Goal: Transaction & Acquisition: Book appointment/travel/reservation

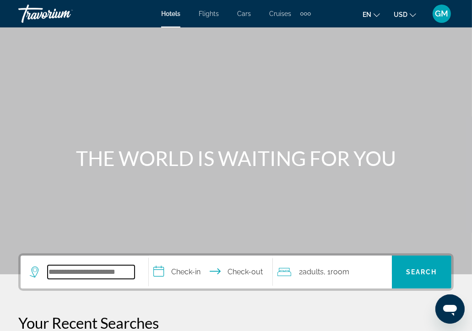
click at [54, 273] on input "Search widget" at bounding box center [91, 273] width 87 height 14
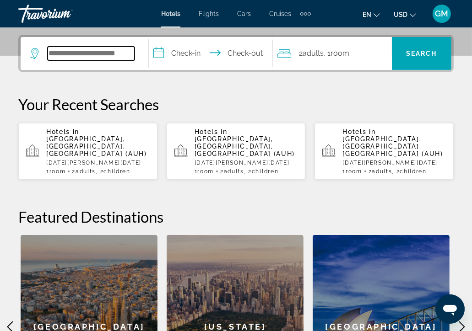
scroll to position [223, 0]
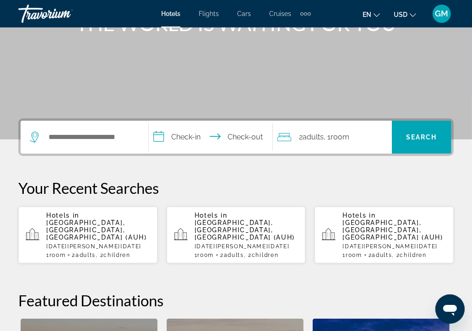
scroll to position [137, 0]
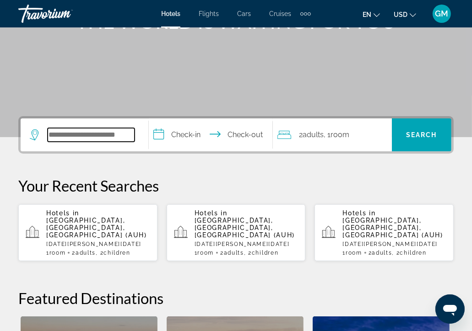
click at [58, 136] on input "Search widget" at bounding box center [91, 135] width 87 height 14
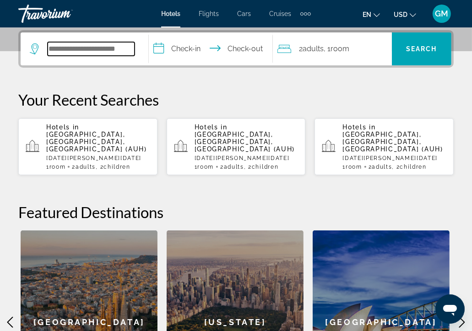
scroll to position [223, 0]
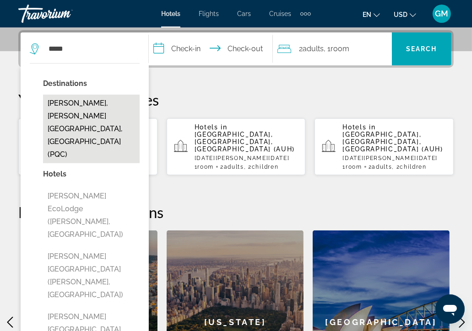
click at [71, 113] on button "[PERSON_NAME], [PERSON_NAME][GEOGRAPHIC_DATA], [GEOGRAPHIC_DATA] (PQC)" at bounding box center [91, 129] width 97 height 69
type input "**********"
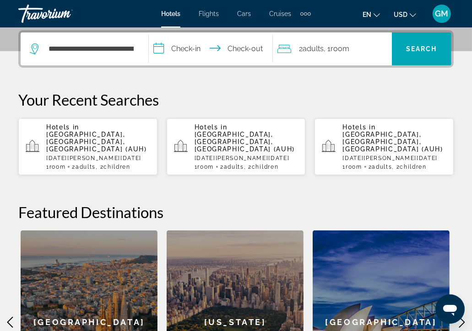
click at [159, 49] on input "**********" at bounding box center [212, 51] width 127 height 36
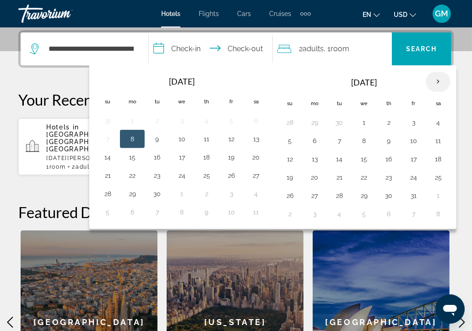
click at [436, 81] on th "Next month" at bounding box center [438, 82] width 25 height 20
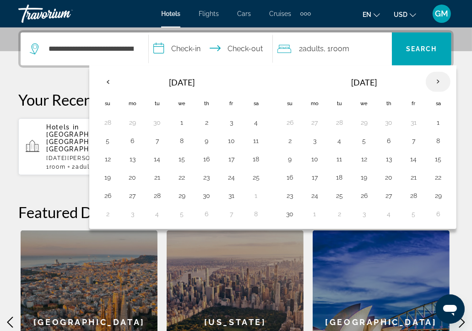
click at [436, 81] on th "Next month" at bounding box center [438, 82] width 25 height 20
click at [311, 140] on button "5" at bounding box center [314, 141] width 15 height 13
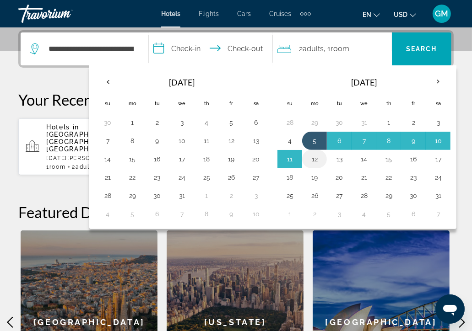
click at [311, 160] on button "12" at bounding box center [314, 159] width 15 height 13
type input "**********"
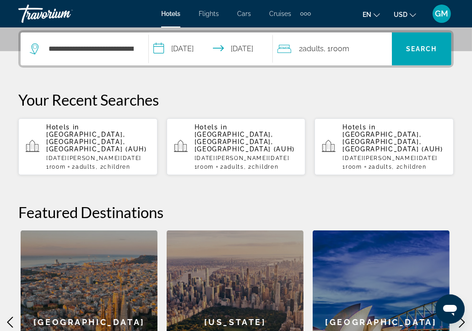
click at [332, 51] on span ", 1 Room rooms" at bounding box center [337, 49] width 26 height 13
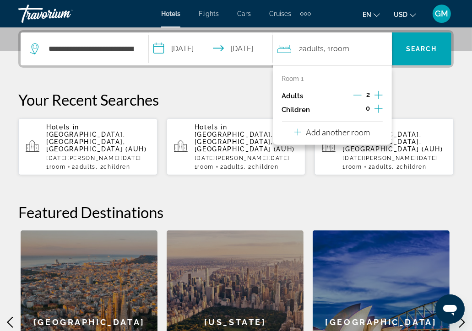
click at [375, 109] on icon "Increment children" at bounding box center [379, 109] width 8 height 8
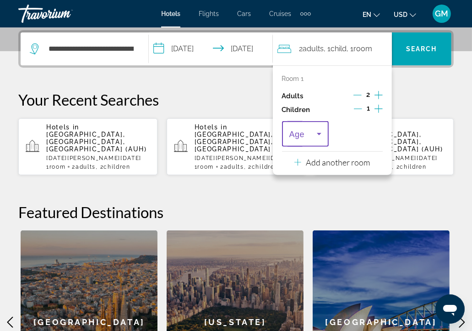
click at [320, 133] on icon "Travelers: 2 adults, 1 child" at bounding box center [319, 134] width 11 height 11
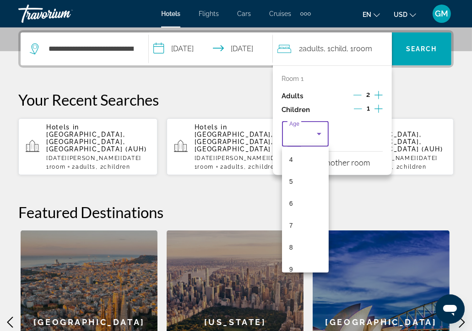
scroll to position [92, 0]
drag, startPoint x: 295, startPoint y: 225, endPoint x: 307, endPoint y: 201, distance: 26.8
click at [295, 223] on mat-option "7" at bounding box center [305, 224] width 47 height 22
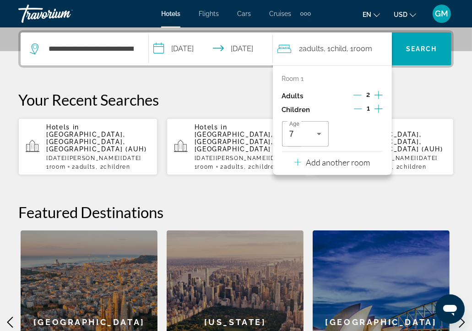
click at [379, 108] on icon "Increment children" at bounding box center [379, 108] width 8 height 11
click at [373, 133] on icon "Travelers: 2 adults, 2 children" at bounding box center [373, 134] width 11 height 11
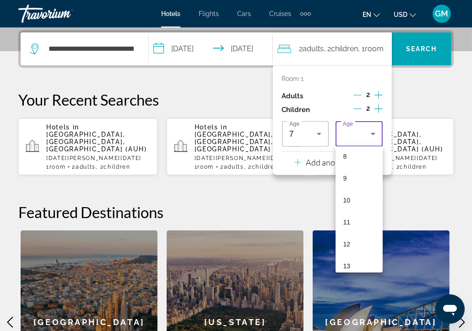
scroll to position [183, 0]
click at [337, 151] on mat-option "8" at bounding box center [359, 154] width 47 height 22
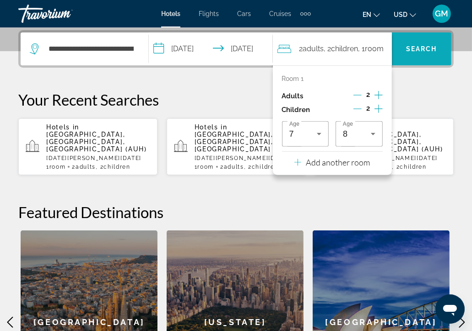
click at [431, 51] on span "Search" at bounding box center [421, 48] width 31 height 7
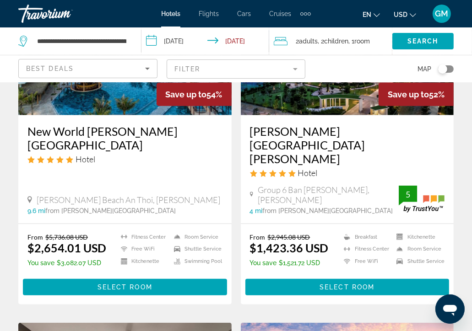
scroll to position [549, 0]
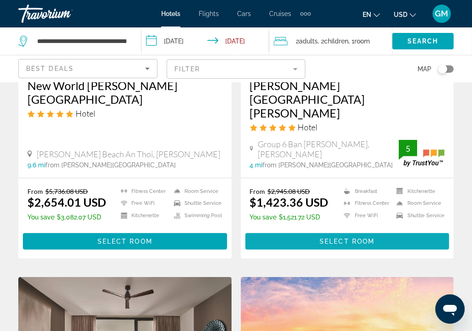
click at [379, 231] on span "Main content" at bounding box center [347, 242] width 204 height 22
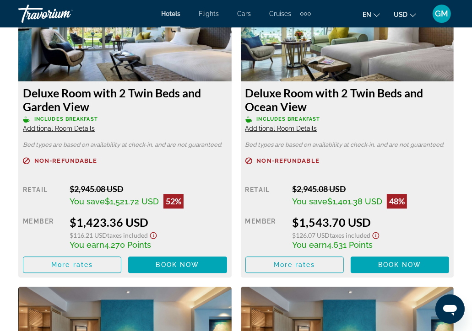
scroll to position [1648, 0]
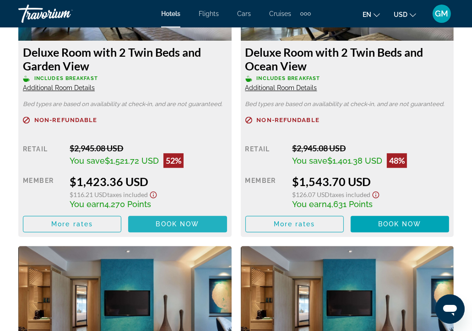
click at [197, 224] on span "Book now" at bounding box center [177, 224] width 43 height 7
